Goal: Task Accomplishment & Management: Use online tool/utility

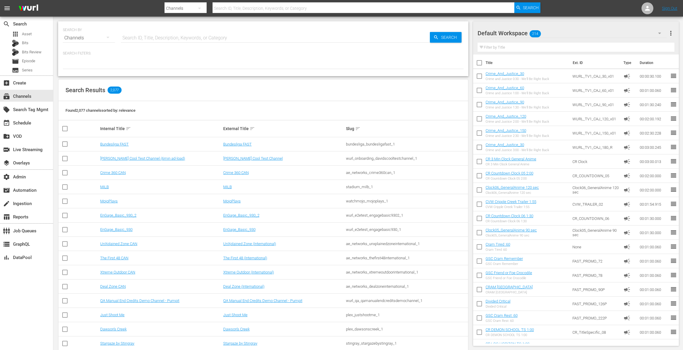
click at [160, 35] on input "text" at bounding box center [275, 38] width 309 height 14
type input "msg"
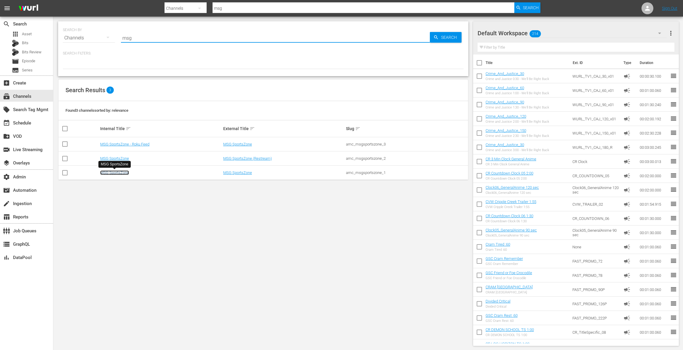
click at [120, 174] on link "MSG SportsZone" at bounding box center [114, 172] width 29 height 4
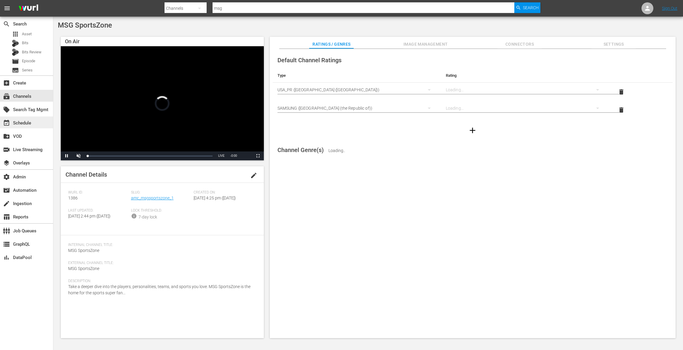
click at [34, 122] on div "event_available Schedule" at bounding box center [26, 122] width 53 height 12
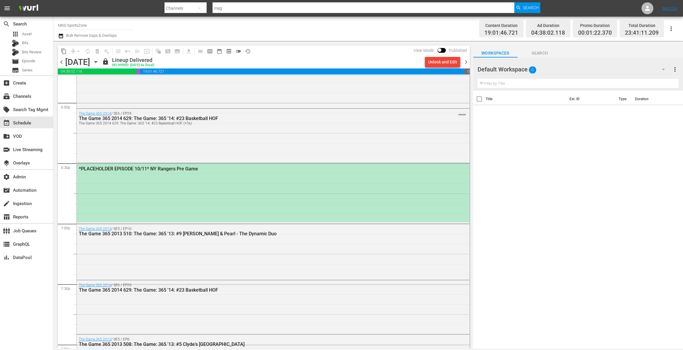
scroll to position [2145, 0]
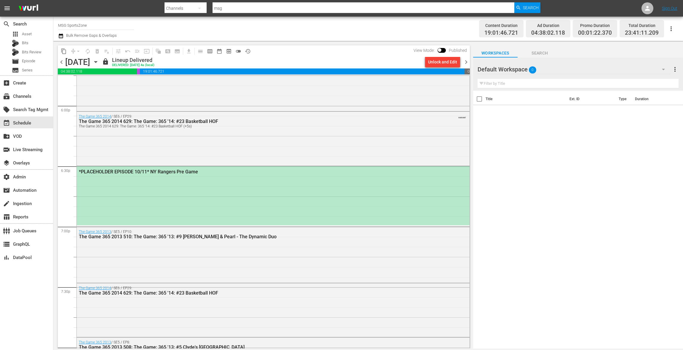
click at [467, 61] on span "chevron_right" at bounding box center [465, 61] width 7 height 7
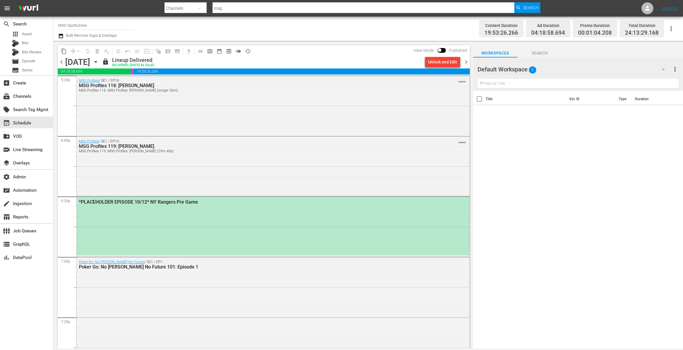
scroll to position [2116, 0]
click at [292, 160] on div "MSG Profiles / SE1 / EP19: MSG Profiles 119: [PERSON_NAME] MSG Profiles 119: MS…" at bounding box center [273, 165] width 393 height 58
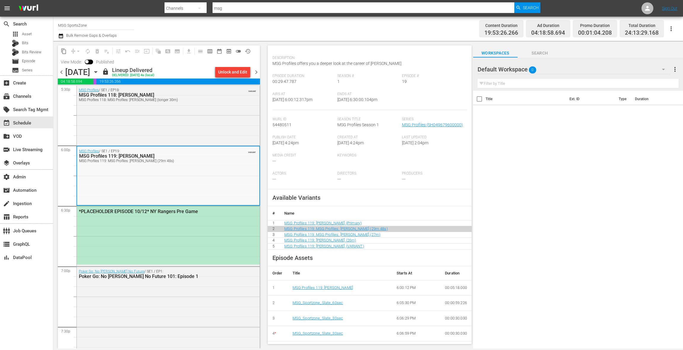
scroll to position [52, 0]
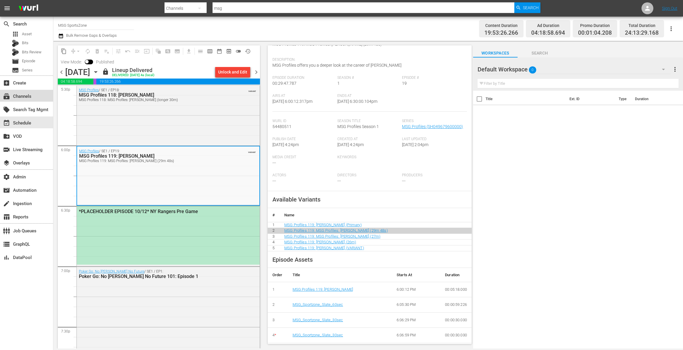
click at [47, 98] on div "subscriptions Channels" at bounding box center [26, 96] width 53 height 12
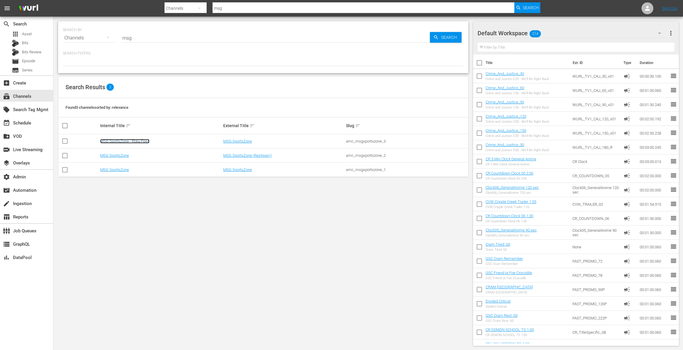
click at [134, 139] on link "MSG SportsZone - Roku Feed" at bounding box center [124, 141] width 49 height 4
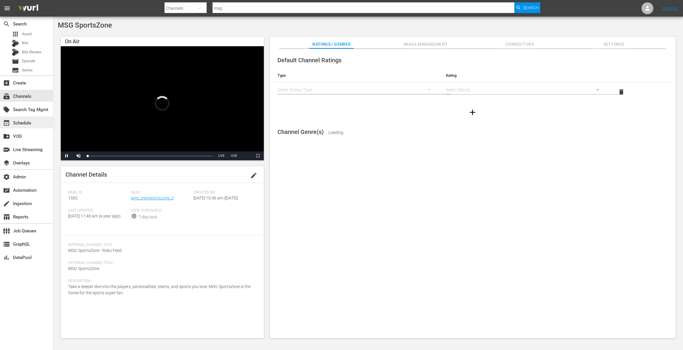
click at [34, 124] on div "event_available Schedule" at bounding box center [26, 122] width 53 height 12
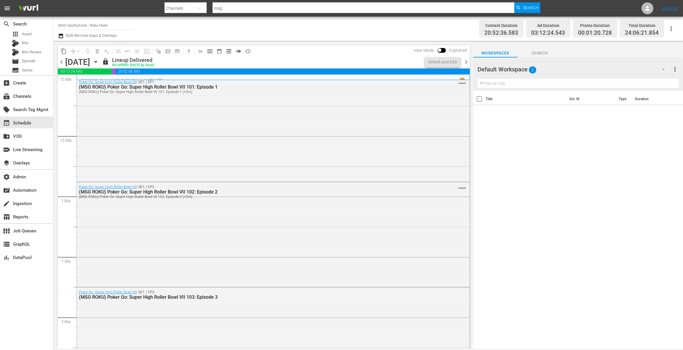
click at [99, 63] on icon "button" at bounding box center [95, 62] width 7 height 7
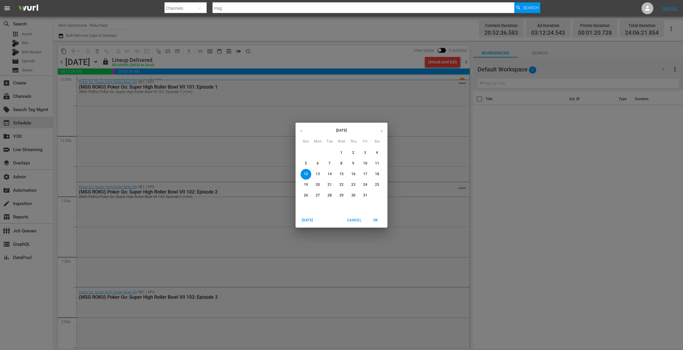
click at [352, 220] on span "Cancel" at bounding box center [354, 220] width 14 height 6
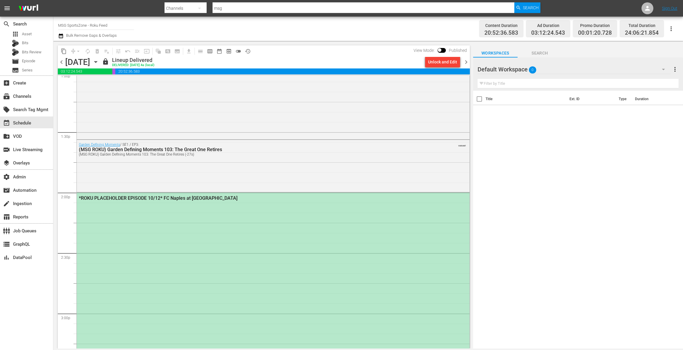
scroll to position [1583, 0]
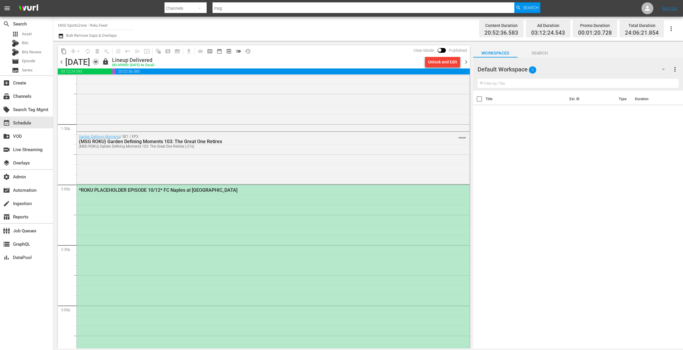
click at [99, 63] on icon "button" at bounding box center [95, 62] width 7 height 7
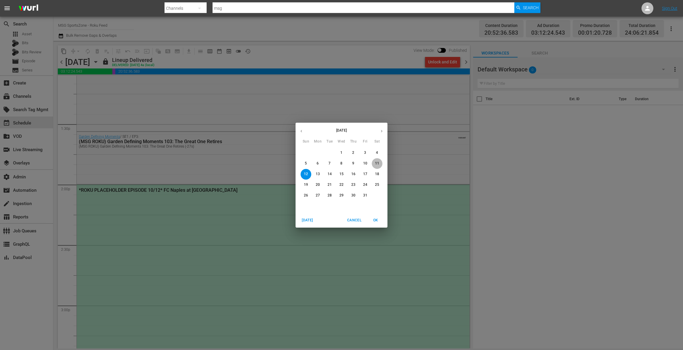
click at [378, 162] on p "11" at bounding box center [377, 163] width 4 height 5
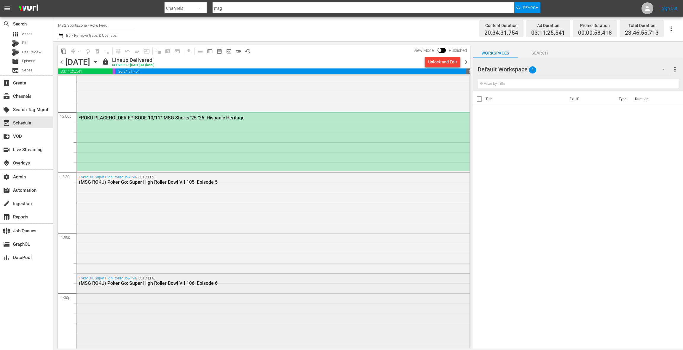
scroll to position [1414, 0]
click at [467, 62] on span "chevron_right" at bounding box center [465, 61] width 7 height 7
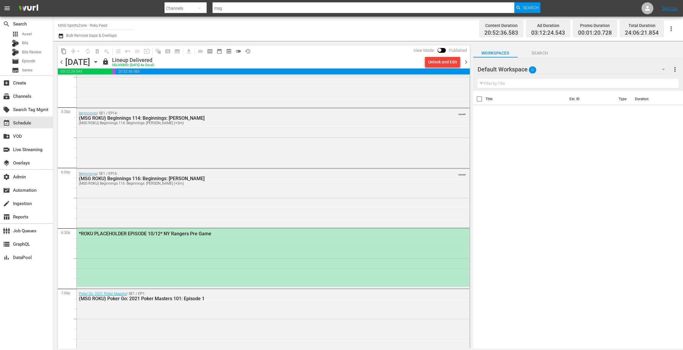
scroll to position [2096, 0]
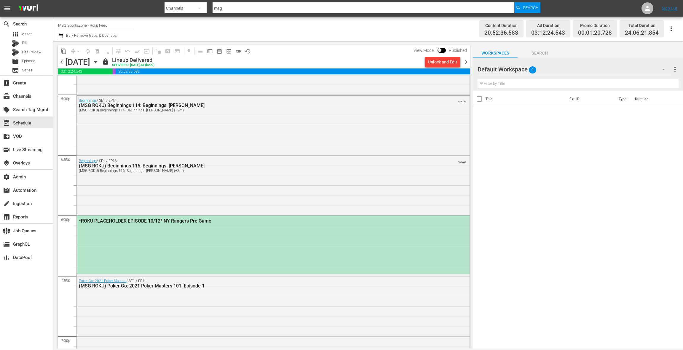
click at [206, 227] on div "*ROKU PLACEHOLDER EPISODE 10/12* NY Rangers Pre Game" at bounding box center [273, 244] width 393 height 59
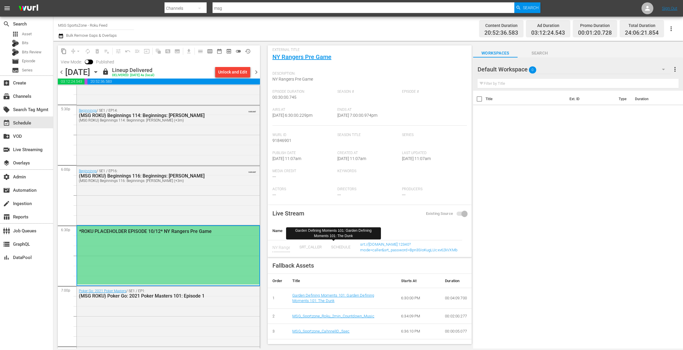
scroll to position [30, 0]
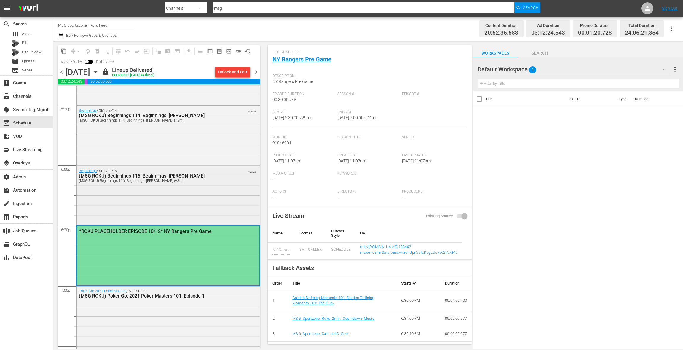
click at [205, 181] on div "(MSG ROKU) Beginnings 116: Beginnings: [PERSON_NAME] (+3m)" at bounding box center [153, 181] width 148 height 4
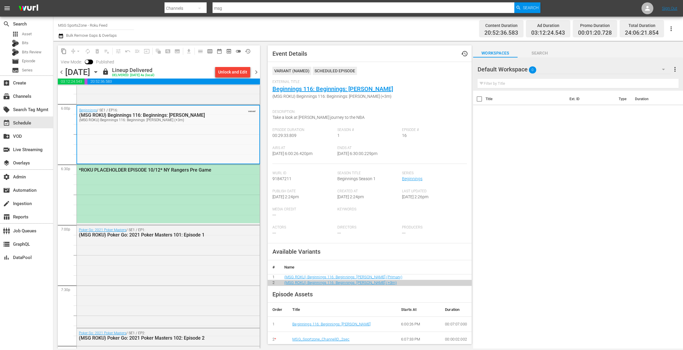
scroll to position [2133, 0]
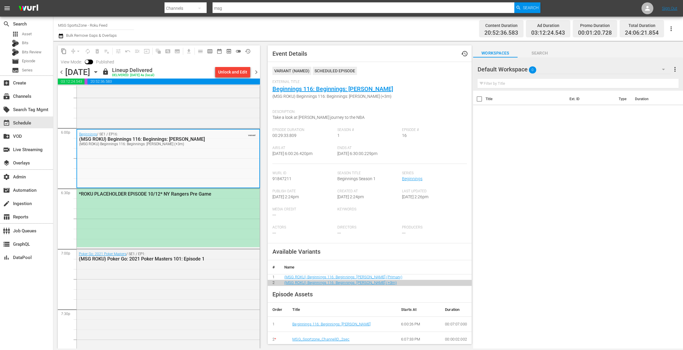
click at [62, 71] on span "chevron_left" at bounding box center [61, 71] width 7 height 7
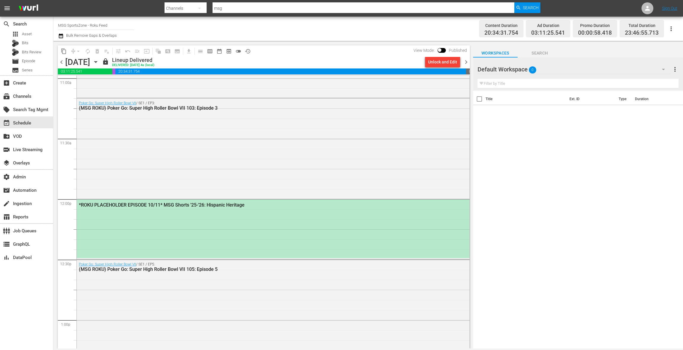
scroll to position [1325, 0]
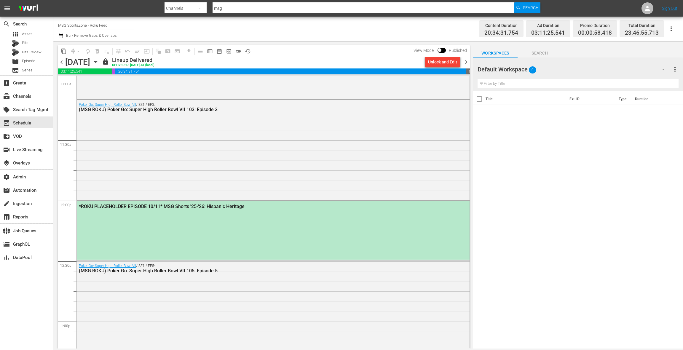
click at [467, 62] on span "chevron_right" at bounding box center [465, 61] width 7 height 7
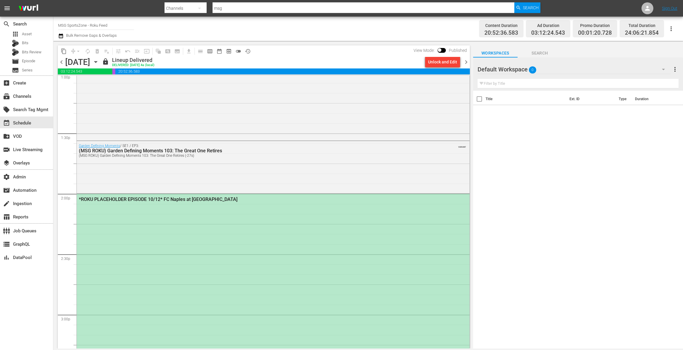
scroll to position [1577, 0]
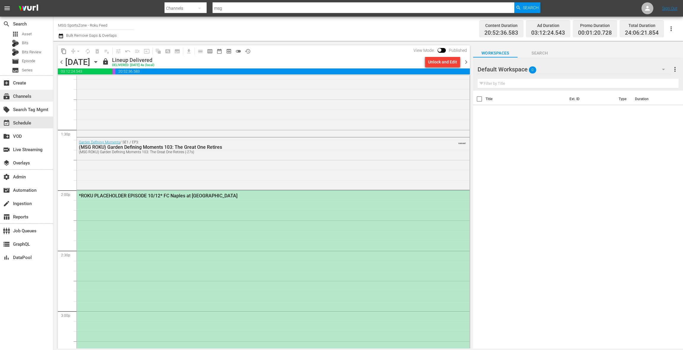
click at [39, 97] on div "subscriptions Channels" at bounding box center [26, 96] width 53 height 12
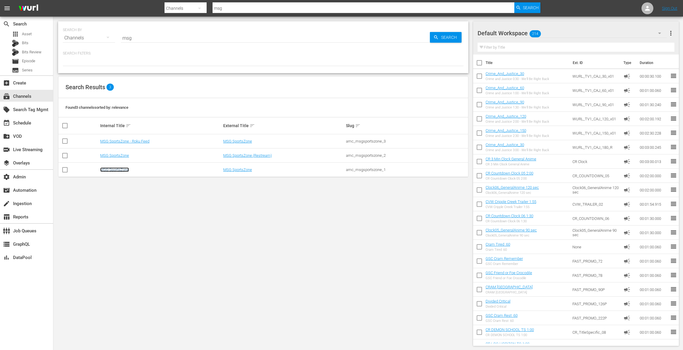
click at [120, 170] on link "MSG SportsZone" at bounding box center [114, 169] width 29 height 4
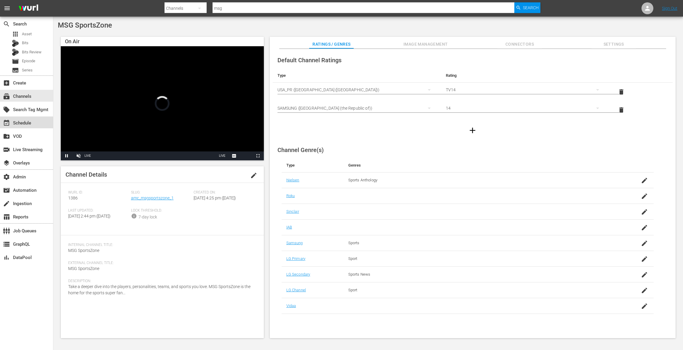
click at [36, 124] on div "event_available Schedule" at bounding box center [26, 122] width 53 height 12
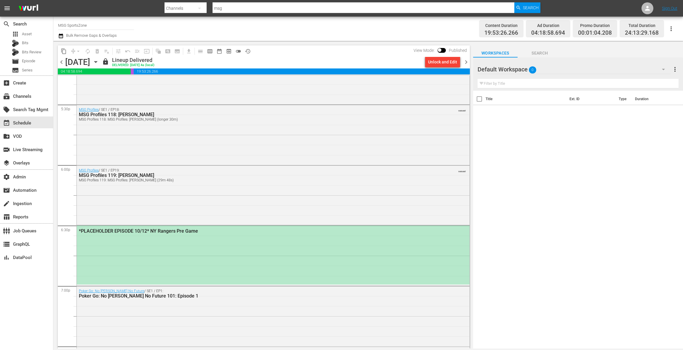
scroll to position [2120, 0]
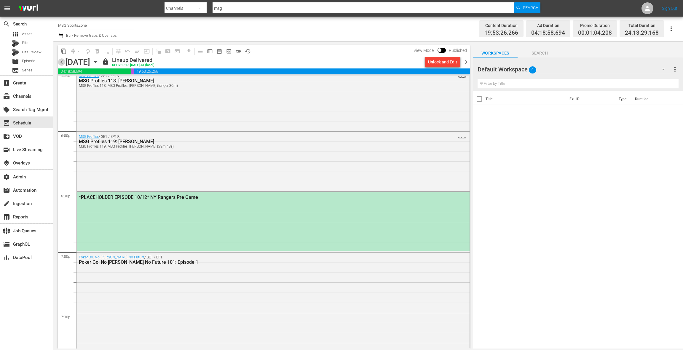
click at [62, 62] on span "chevron_left" at bounding box center [61, 61] width 7 height 7
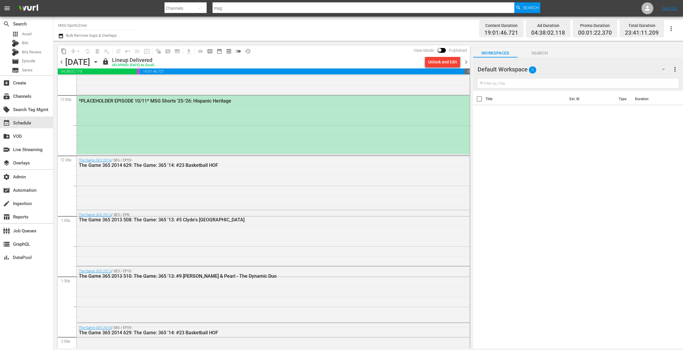
scroll to position [1336, 0]
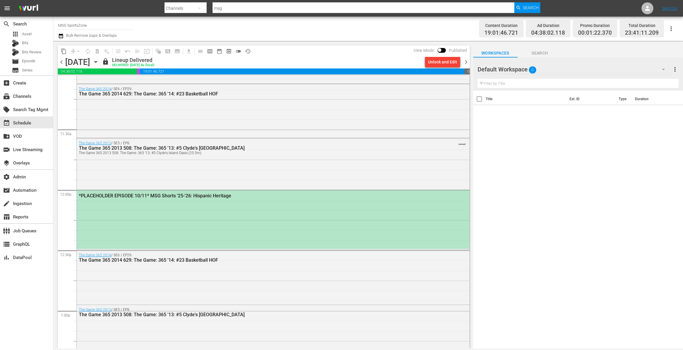
click at [236, 203] on div "*PLACEHOLDER EPISODE 10/11* MSG Shorts '25-'26: Hispanic Heritage" at bounding box center [273, 219] width 393 height 59
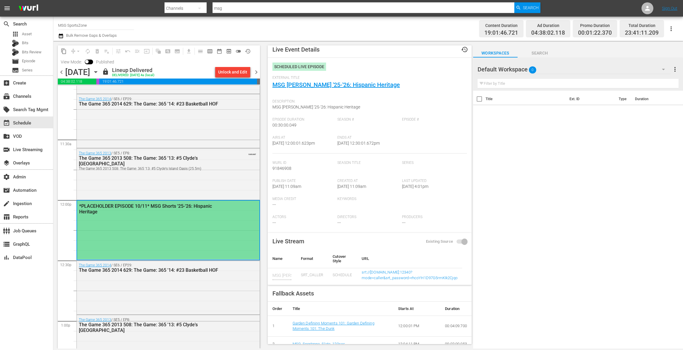
scroll to position [4, 0]
click at [323, 86] on link "MSG [PERSON_NAME] '25-'26: Hispanic Heritage" at bounding box center [335, 85] width 127 height 7
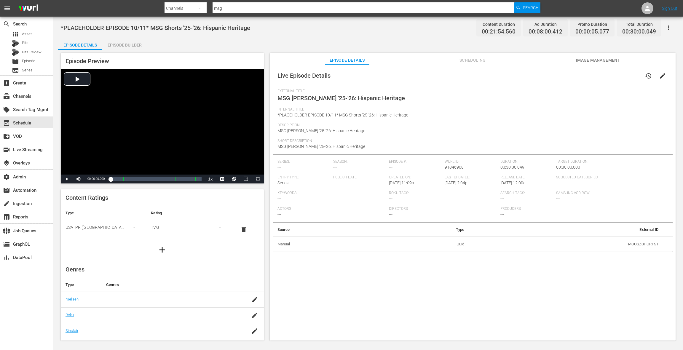
click at [470, 59] on span "Scheduling" at bounding box center [472, 60] width 44 height 7
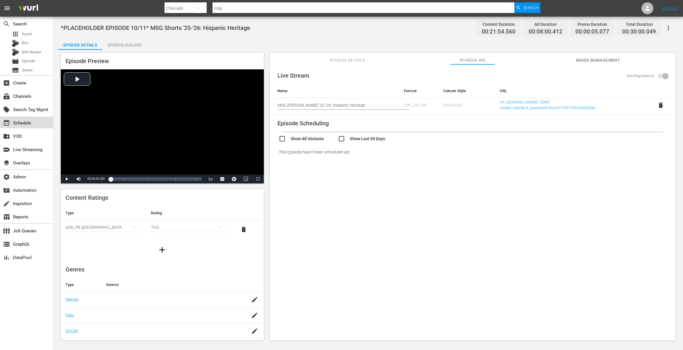
click at [37, 122] on div "event_available Schedule" at bounding box center [26, 122] width 53 height 12
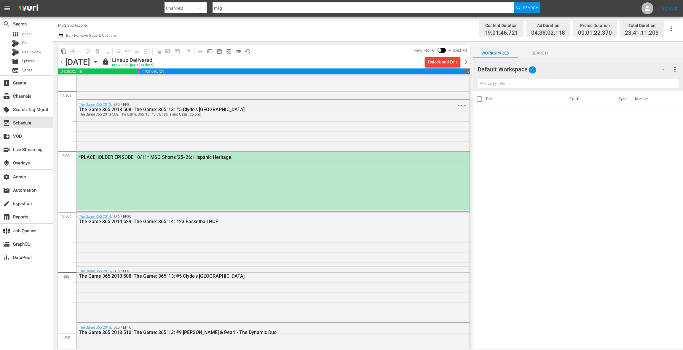
scroll to position [1369, 0]
